Goal: Task Accomplishment & Management: Use online tool/utility

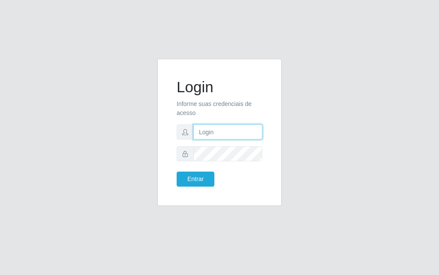
click at [217, 129] on input "text" at bounding box center [228, 131] width 69 height 15
type input "[PERSON_NAME]"
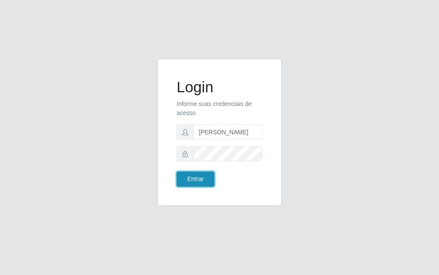
click at [179, 185] on button "Entrar" at bounding box center [196, 179] width 38 height 15
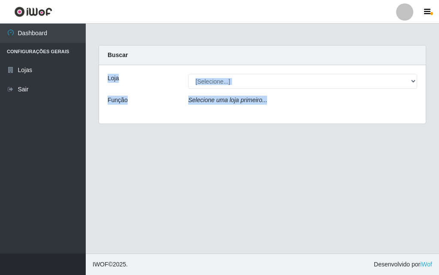
drag, startPoint x: 439, startPoint y: 33, endPoint x: 439, endPoint y: 146, distance: 112.4
click at [439, 141] on main "Carregando... Buscar Loja [Selecione...] Divino Fogão - Campina Grande Função S…" at bounding box center [263, 139] width 354 height 230
click at [439, 58] on div "Carregando... Buscar Loja [Selecione...] Divino Fogão - Campina Grande Função S…" at bounding box center [263, 89] width 354 height 89
click at [434, 87] on div "Carregando... Buscar Loja [Selecione...] Divino Fogão - Campina Grande Função S…" at bounding box center [263, 89] width 354 height 89
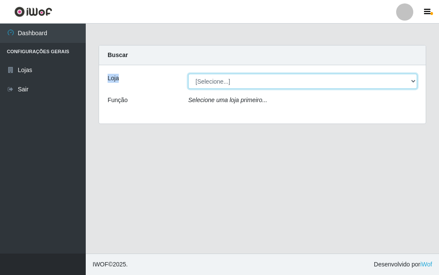
click at [411, 78] on select "[Selecione...] Divino Fogão - [GEOGRAPHIC_DATA]" at bounding box center [302, 81] width 229 height 15
select select "499"
click at [188, 74] on select "[Selecione...] Divino Fogão - [GEOGRAPHIC_DATA]" at bounding box center [302, 81] width 229 height 15
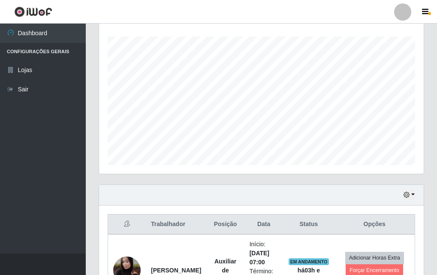
scroll to position [180, 0]
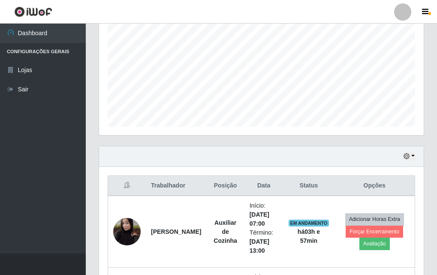
drag, startPoint x: 431, startPoint y: 137, endPoint x: 427, endPoint y: 180, distance: 43.2
click at [427, 175] on div "Carregando... Buscar Recarregando em 28 segundos... Loja [Selecione...] Divino …" at bounding box center [261, 183] width 351 height 637
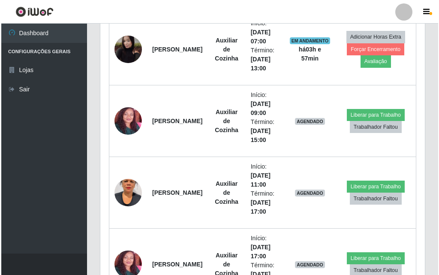
scroll to position [363, 0]
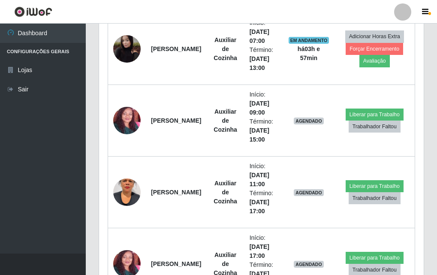
click at [191, 6] on header "Perfil Alterar Senha Sair" at bounding box center [218, 12] width 437 height 24
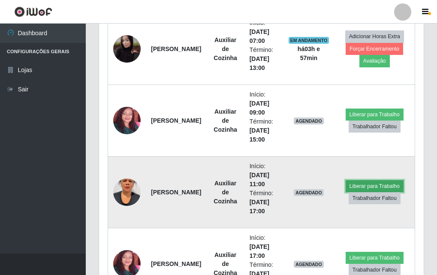
click at [388, 185] on button "Liberar para Trabalho" at bounding box center [375, 186] width 58 height 12
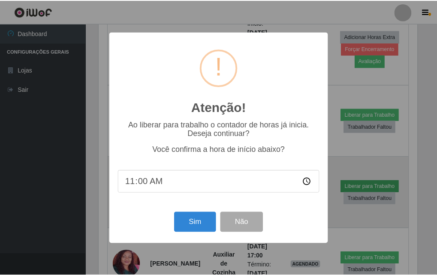
scroll to position [178, 321]
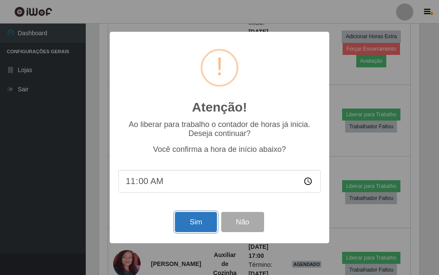
click at [187, 224] on button "Sim" at bounding box center [196, 222] width 42 height 20
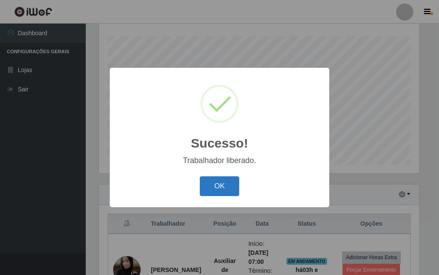
click at [210, 181] on button "OK" at bounding box center [220, 186] width 40 height 20
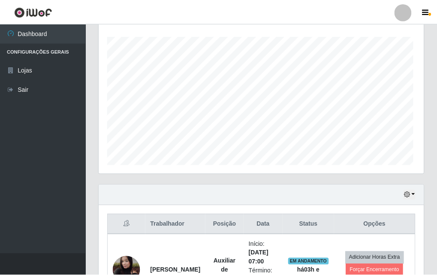
scroll to position [178, 325]
